Goal: Navigation & Orientation: Find specific page/section

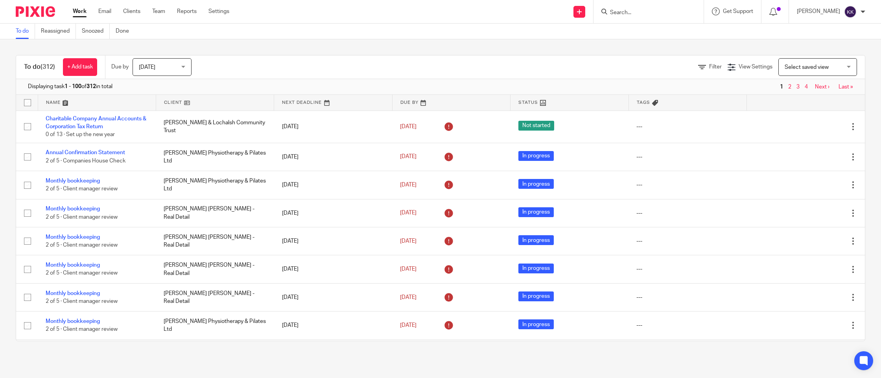
click at [173, 11] on ul "Work Email Clients Team Reports Settings" at bounding box center [157, 11] width 168 height 8
click at [159, 12] on link "Team" at bounding box center [158, 11] width 13 height 8
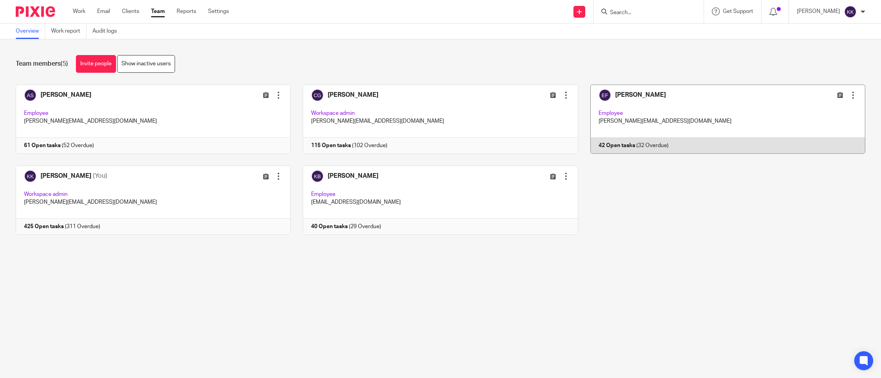
drag, startPoint x: 659, startPoint y: 108, endPoint x: 648, endPoint y: 108, distance: 11.0
click at [659, 108] on link at bounding box center [721, 119] width 287 height 69
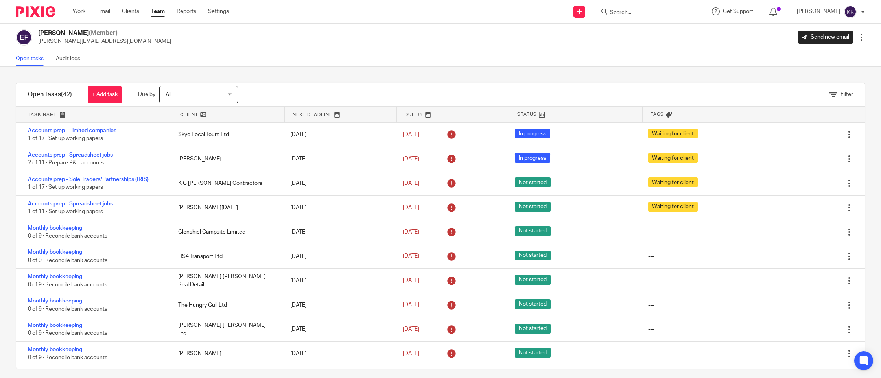
click at [186, 110] on link at bounding box center [228, 115] width 112 height 16
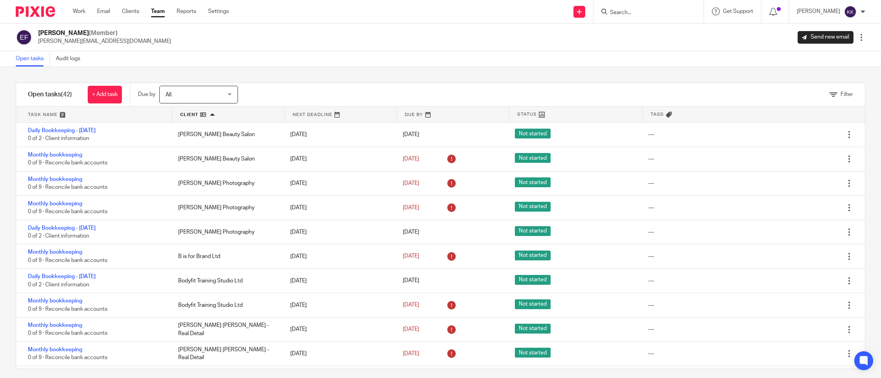
click at [50, 117] on link at bounding box center [94, 115] width 156 height 16
